Goal: Task Accomplishment & Management: Complete application form

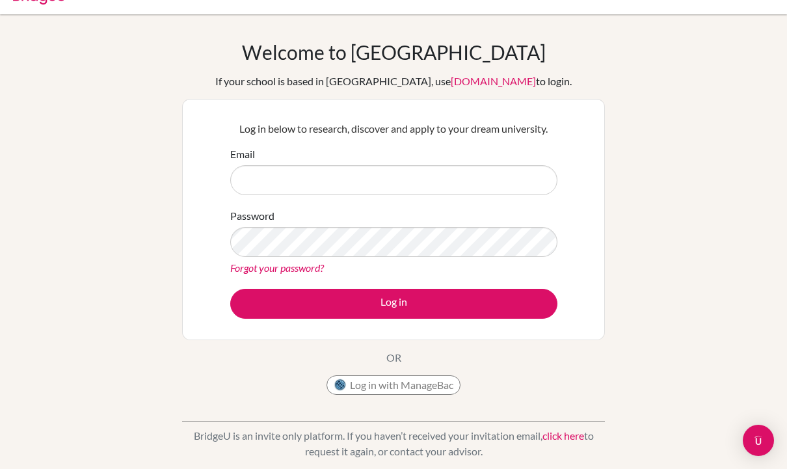
scroll to position [34, 0]
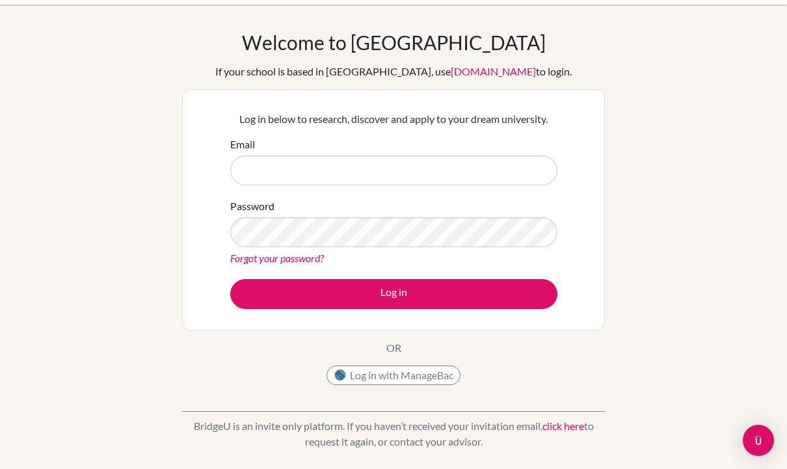
click at [444, 384] on button "Log in with ManageBac" at bounding box center [393, 375] width 134 height 20
click at [441, 365] on button "Log in with ManageBac" at bounding box center [393, 375] width 134 height 20
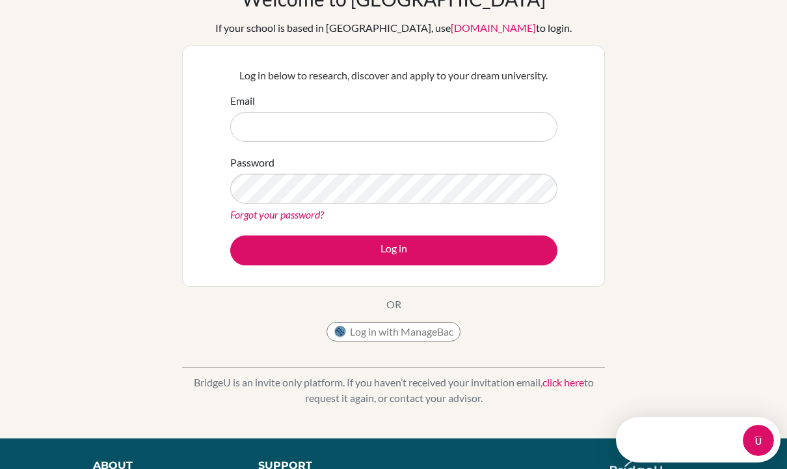
scroll to position [0, 0]
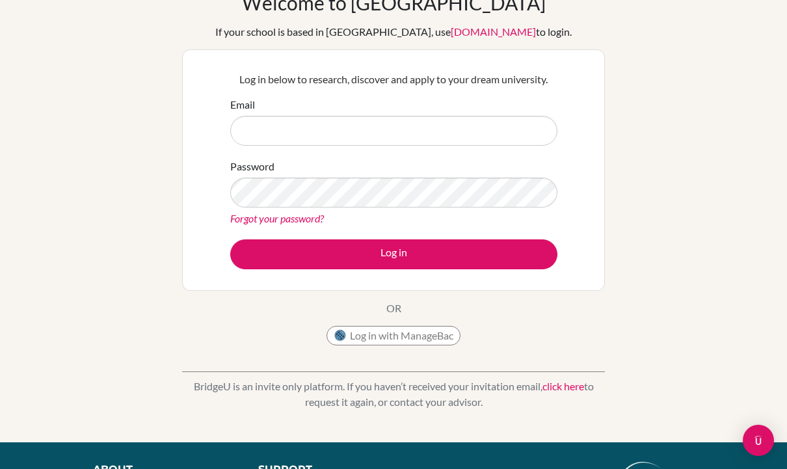
click at [438, 137] on input "Email" at bounding box center [393, 131] width 327 height 30
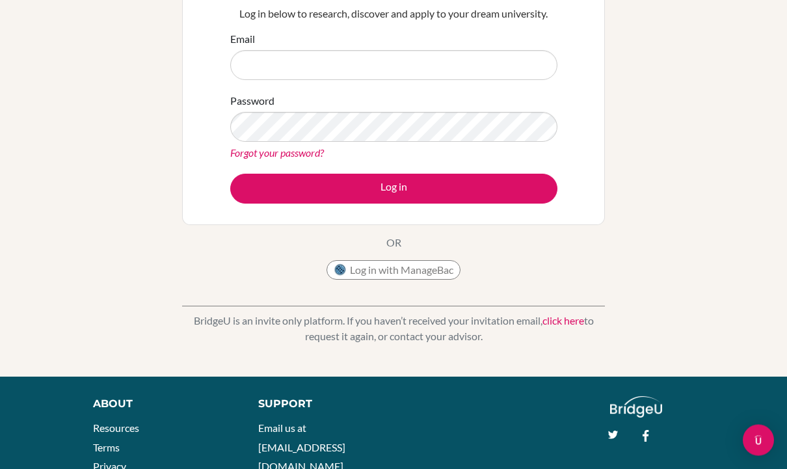
scroll to position [109, 0]
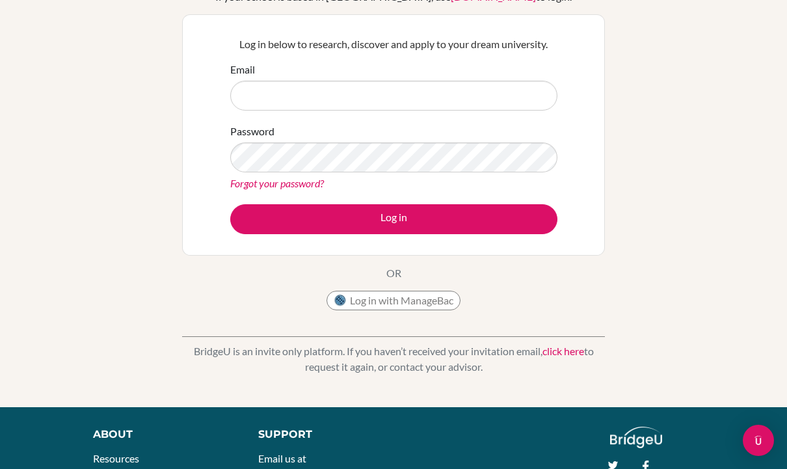
click at [447, 308] on button "Log in with ManageBac" at bounding box center [393, 301] width 134 height 20
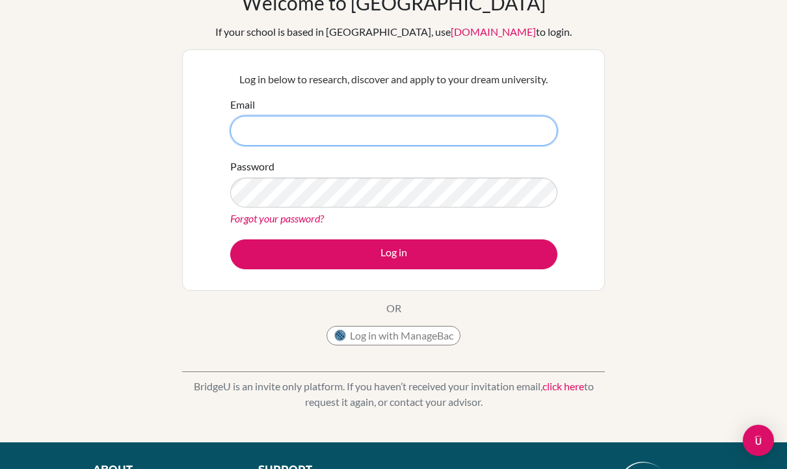
click at [246, 131] on input "Email" at bounding box center [393, 131] width 327 height 30
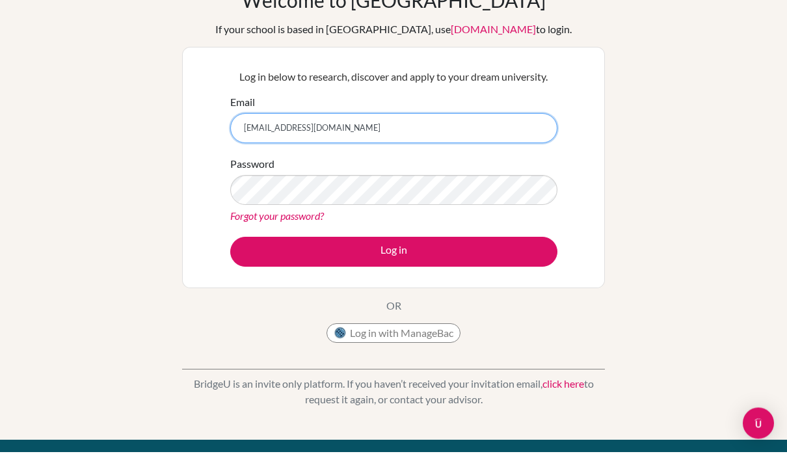
type input "[EMAIL_ADDRESS][DOMAIN_NAME]"
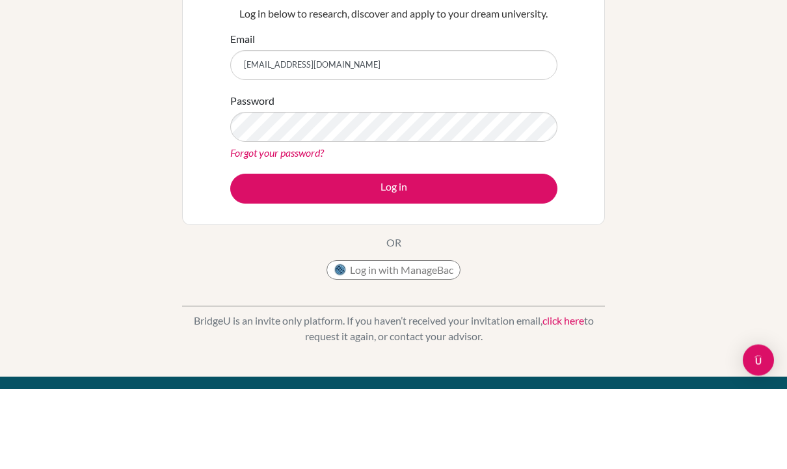
click at [245, 254] on button "Log in" at bounding box center [393, 269] width 327 height 30
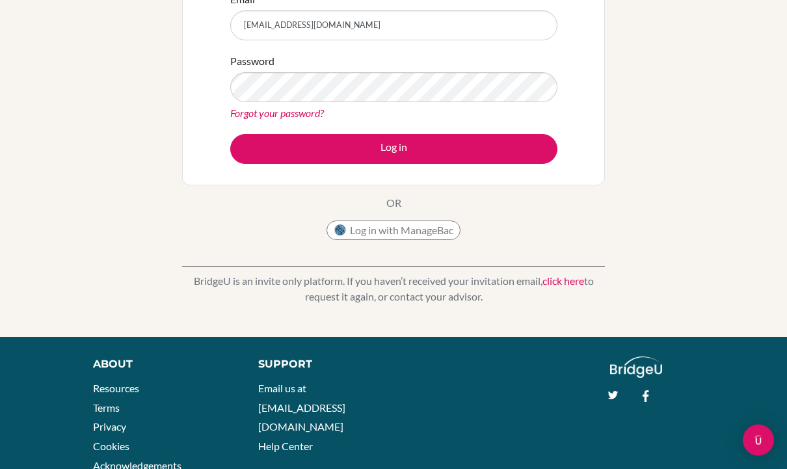
scroll to position [179, 0]
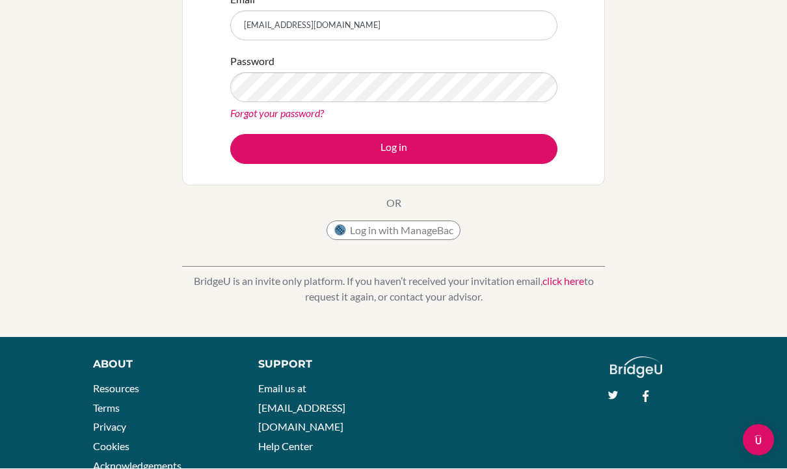
click at [565, 280] on link "click here" at bounding box center [563, 281] width 42 height 12
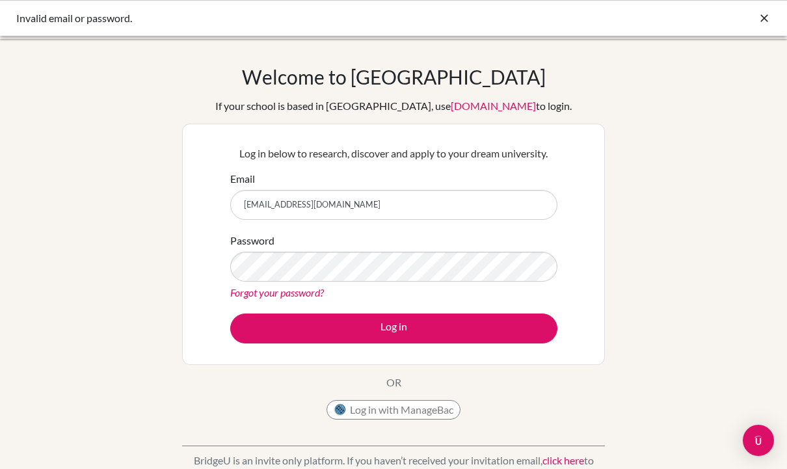
click at [759, 24] on icon at bounding box center [764, 18] width 13 height 13
click at [769, 20] on icon at bounding box center [764, 18] width 13 height 13
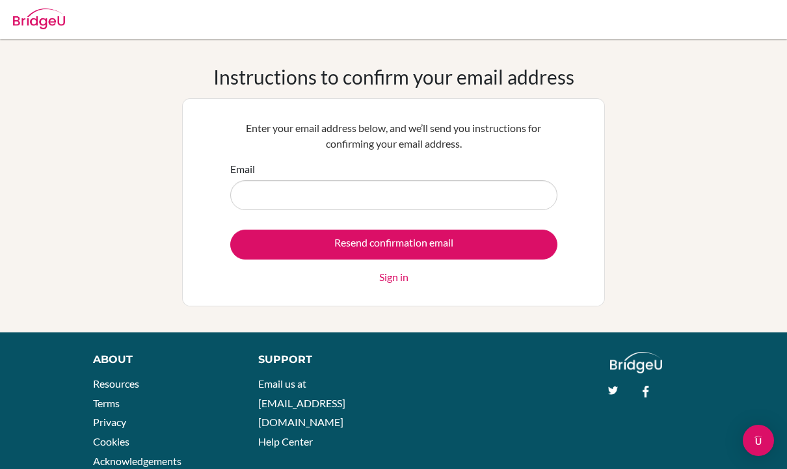
click at [243, 186] on input "Email" at bounding box center [393, 195] width 327 height 30
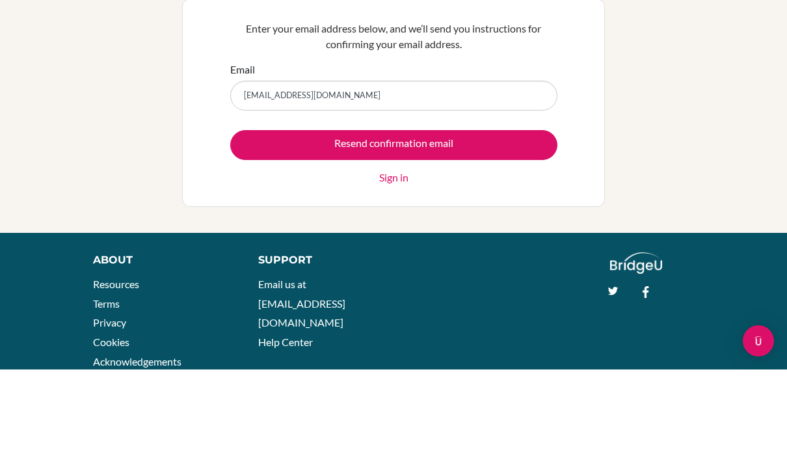
type input "[EMAIL_ADDRESS][DOMAIN_NAME]"
click at [253, 230] on input "Resend confirmation email" at bounding box center [393, 245] width 327 height 30
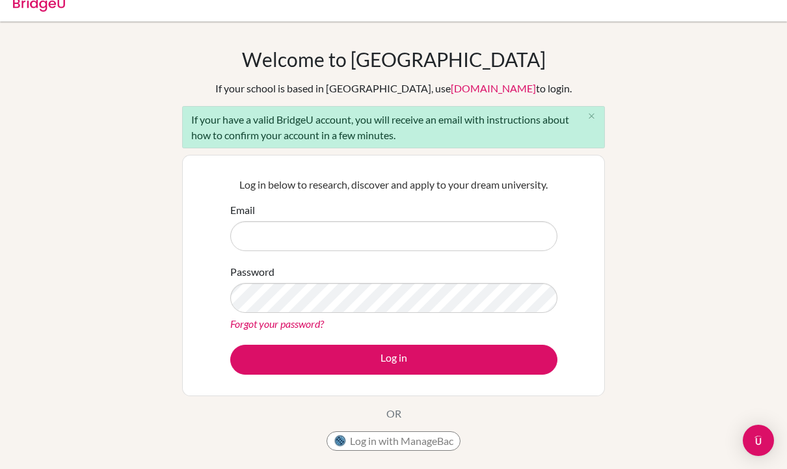
scroll to position [24, 0]
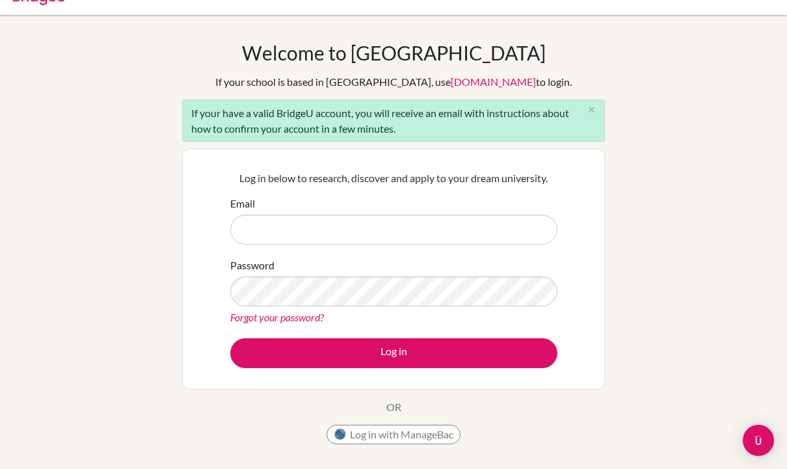
click at [346, 435] on img at bounding box center [340, 434] width 13 height 13
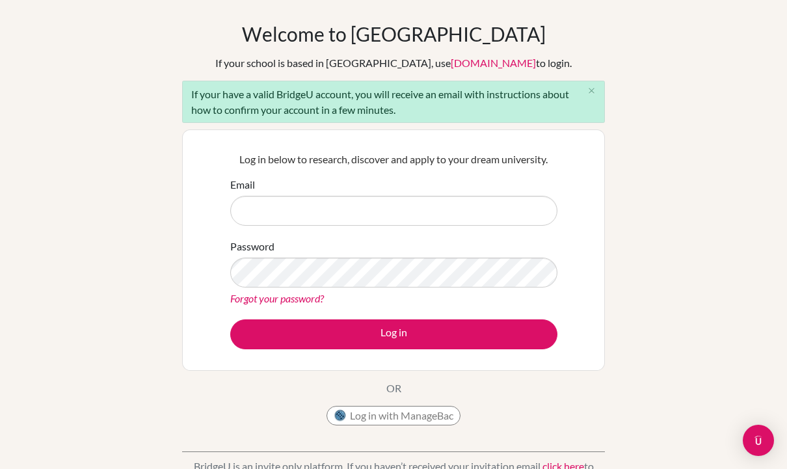
scroll to position [42, 0]
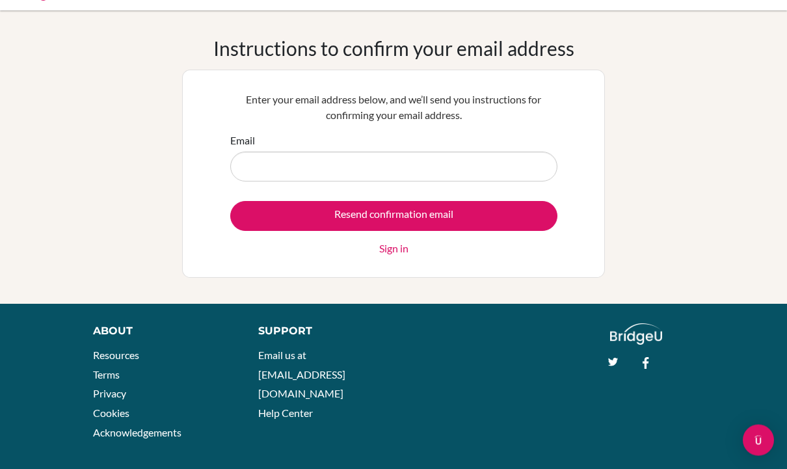
scroll to position [27, 0]
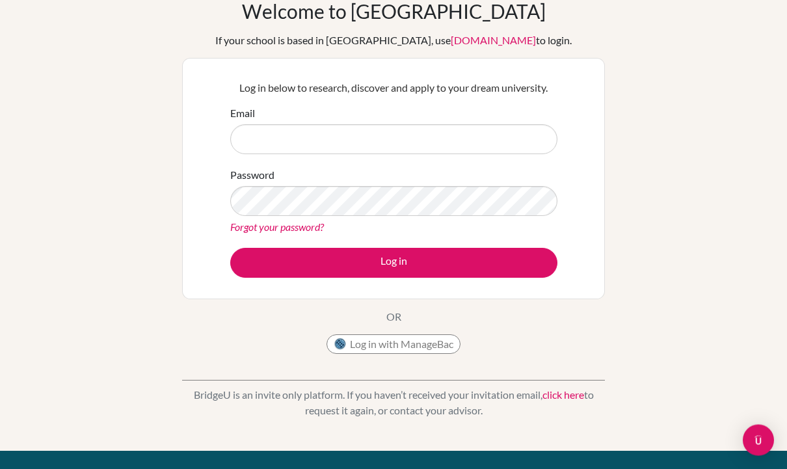
scroll to position [66, 0]
click at [415, 343] on button "Log in with ManageBac" at bounding box center [393, 344] width 134 height 20
